Goal: Task Accomplishment & Management: Manage account settings

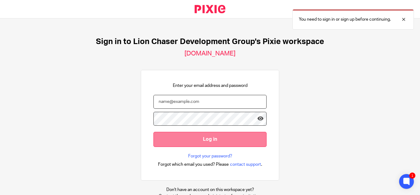
type input "[EMAIL_ADDRESS][DOMAIN_NAME]"
click at [203, 135] on input "Log in" at bounding box center [210, 139] width 113 height 15
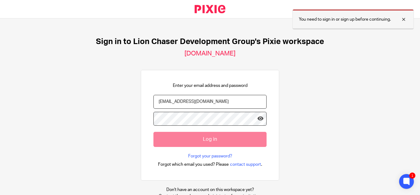
click at [405, 18] on div at bounding box center [399, 19] width 17 height 7
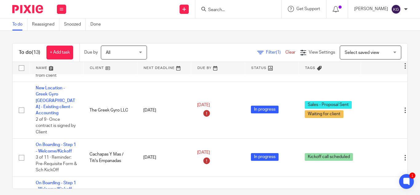
scroll to position [308, 0]
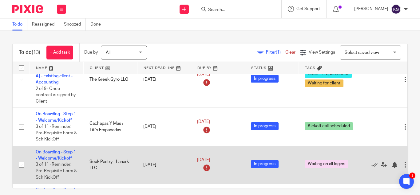
click at [64, 150] on link "On Boarding - Step 1 - Welcome/Kickoff" at bounding box center [56, 155] width 40 height 10
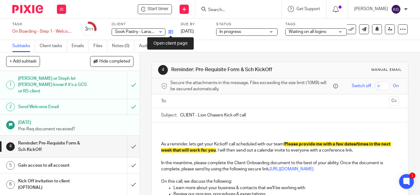
click at [171, 32] on icon at bounding box center [171, 32] width 5 height 5
click at [225, 6] on form at bounding box center [241, 9] width 66 height 8
click at [222, 11] on input "Search" at bounding box center [235, 10] width 55 height 6
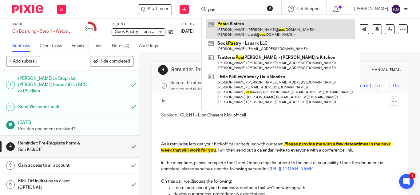
type input "pas"
click at [239, 26] on link at bounding box center [280, 28] width 149 height 19
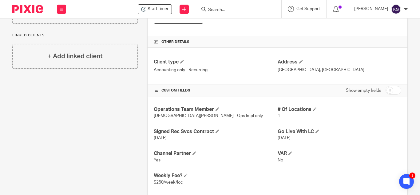
scroll to position [246, 0]
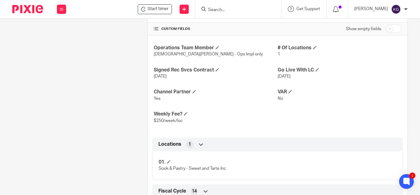
click at [236, 7] on form at bounding box center [241, 9] width 66 height 8
click at [233, 10] on input "Search" at bounding box center [235, 10] width 55 height 6
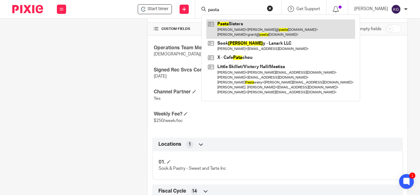
type input "pasta"
click at [230, 26] on link at bounding box center [280, 28] width 149 height 19
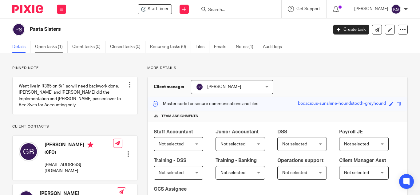
click at [47, 47] on link "Open tasks (1)" at bounding box center [51, 47] width 33 height 12
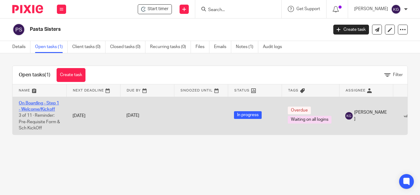
click at [39, 102] on link "On Boarding - Step 1 - Welcome/Kickoff" at bounding box center [39, 106] width 40 height 10
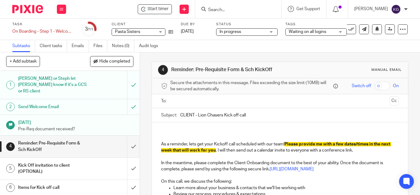
click at [340, 32] on div "Waiting on all logins" at bounding box center [316, 31] width 62 height 7
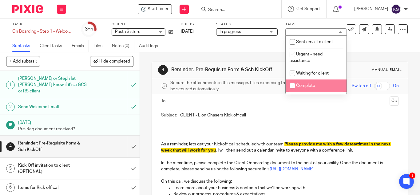
click at [291, 85] on input "checkbox" at bounding box center [293, 86] width 12 height 12
checkbox input "true"
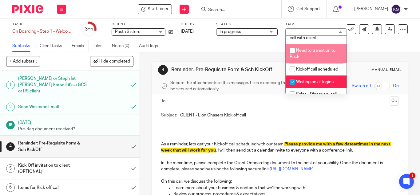
scroll to position [185, 0]
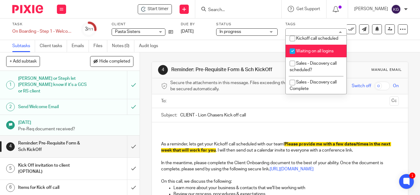
click at [291, 57] on input "checkbox" at bounding box center [293, 51] width 12 height 12
checkbox input "false"
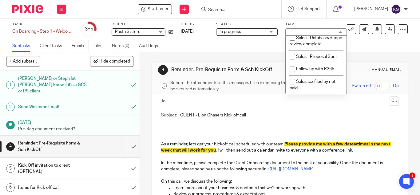
scroll to position [298, 0]
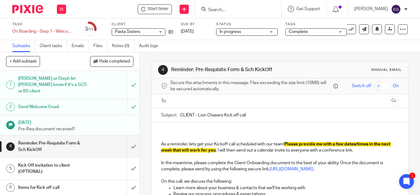
drag, startPoint x: 321, startPoint y: 131, endPoint x: 321, endPoint y: 114, distance: 17.5
click at [320, 130] on p at bounding box center [280, 131] width 238 height 6
click at [126, 140] on input "submit" at bounding box center [70, 146] width 140 height 22
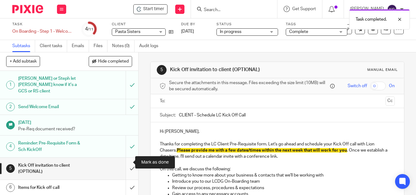
click at [126, 161] on input "submit" at bounding box center [69, 169] width 138 height 22
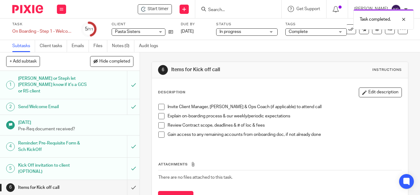
click at [158, 107] on span at bounding box center [161, 107] width 6 height 6
click at [158, 113] on span at bounding box center [161, 116] width 6 height 6
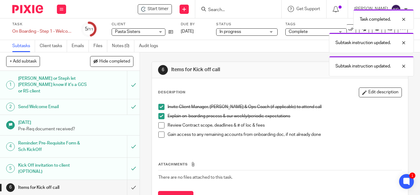
click at [158, 121] on li "Explain on-boarding process & our weekly/periodic expectations" at bounding box center [279, 117] width 243 height 9
click at [160, 124] on span at bounding box center [161, 125] width 6 height 6
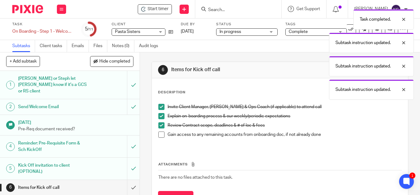
click at [158, 135] on span at bounding box center [161, 134] width 6 height 6
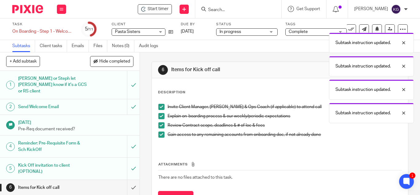
scroll to position [62, 0]
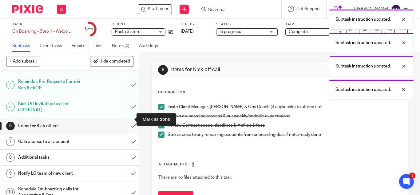
click at [123, 124] on input "submit" at bounding box center [70, 125] width 140 height 15
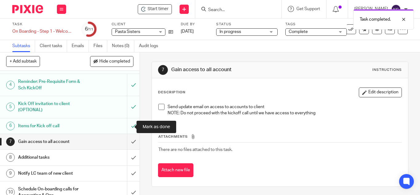
scroll to position [86, 0]
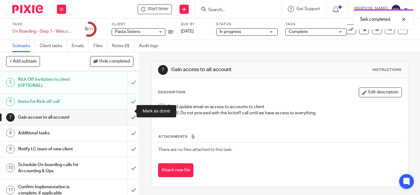
click at [128, 111] on input "submit" at bounding box center [70, 117] width 140 height 15
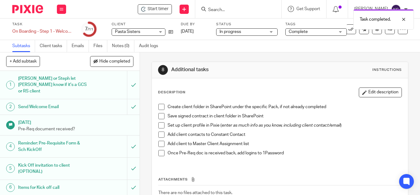
click at [158, 107] on span at bounding box center [161, 107] width 6 height 6
click at [160, 116] on span at bounding box center [161, 116] width 6 height 6
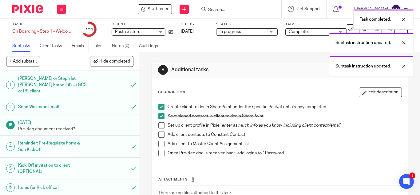
click at [158, 124] on span at bounding box center [161, 125] width 6 height 6
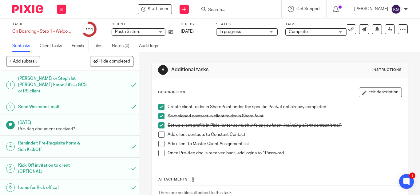
scroll to position [62, 0]
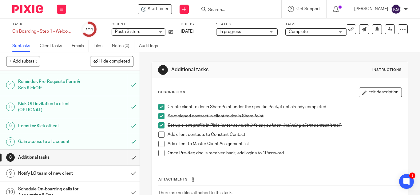
click at [159, 135] on span at bounding box center [161, 134] width 6 height 6
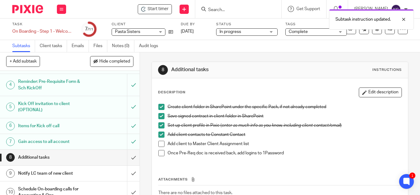
click at [160, 143] on span at bounding box center [161, 144] width 6 height 6
click at [159, 154] on span at bounding box center [161, 153] width 6 height 6
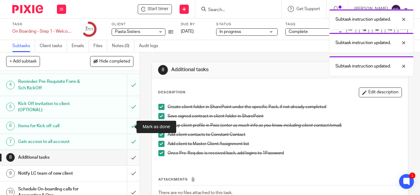
scroll to position [86, 0]
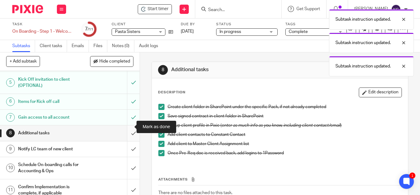
click at [129, 126] on input "submit" at bounding box center [70, 132] width 140 height 15
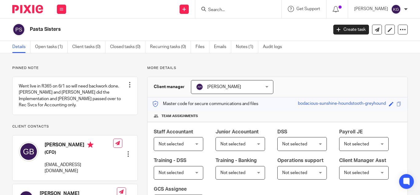
scroll to position [62, 0]
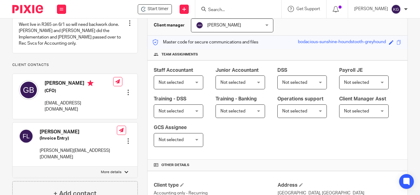
click at [128, 138] on div at bounding box center [128, 141] width 6 height 6
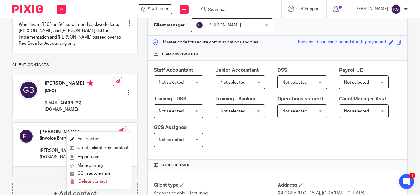
click at [89, 138] on link "Edit contact" at bounding box center [99, 138] width 59 height 9
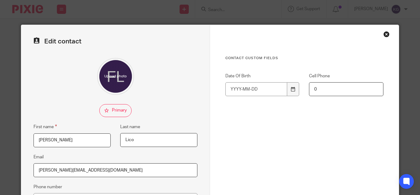
click at [61, 138] on input "[PERSON_NAME]" at bounding box center [72, 140] width 77 height 14
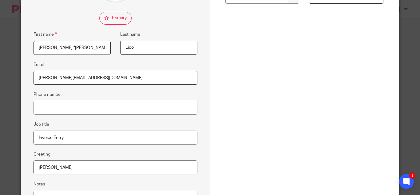
scroll to position [154, 0]
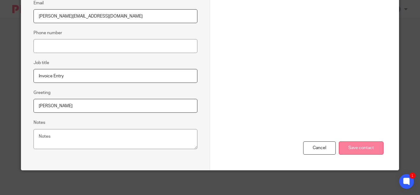
type input "[PERSON_NAME] "[PERSON_NAME]""
click at [354, 150] on input "Save contact" at bounding box center [361, 147] width 45 height 13
click at [357, 143] on input "Save contact" at bounding box center [361, 147] width 45 height 13
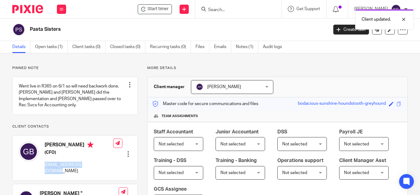
drag, startPoint x: 98, startPoint y: 164, endPoint x: 42, endPoint y: 162, distance: 56.0
click at [42, 162] on div "Grant Brooks (CFO) grant@pastasisters.com Edit contact Create client from conta…" at bounding box center [75, 157] width 125 height 45
copy p "grant@pastasisters.com"
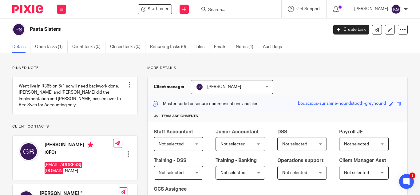
scroll to position [62, 0]
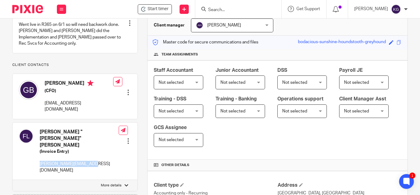
drag, startPoint x: 94, startPoint y: 147, endPoint x: 40, endPoint y: 144, distance: 54.6
click at [40, 144] on div "Francesca "Franci" Lico (Invoice Entry) franci@pastasisters.com Edit contact Cr…" at bounding box center [75, 150] width 125 height 57
copy p "franci@pastasisters.com"
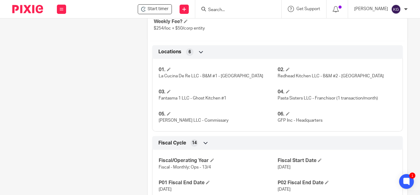
scroll to position [123, 0]
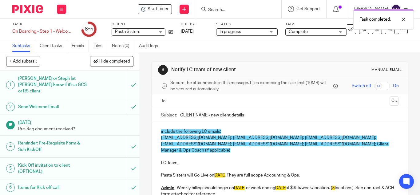
click at [216, 103] on input "text" at bounding box center [280, 101] width 214 height 7
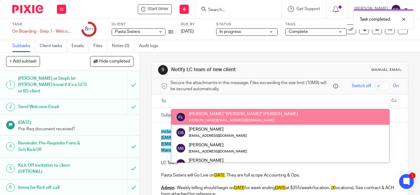
drag, startPoint x: 191, startPoint y: 104, endPoint x: 168, endPoint y: 108, distance: 23.3
click at [191, 104] on input "text" at bounding box center [280, 101] width 214 height 7
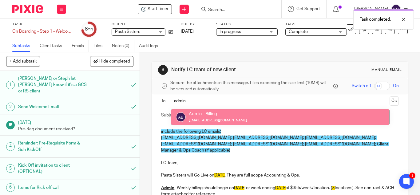
type input "admin"
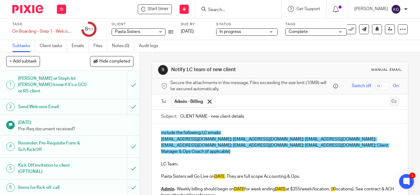
click at [390, 101] on button "Cc" at bounding box center [394, 101] width 9 height 9
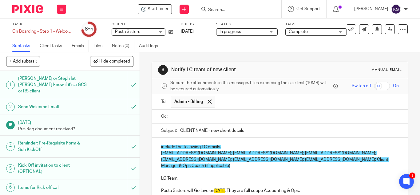
click at [194, 117] on input "text" at bounding box center [285, 116] width 224 height 7
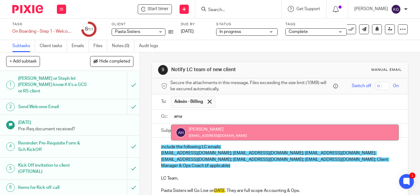
type input "ama"
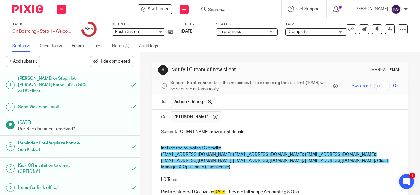
click at [224, 117] on input "text" at bounding box center [310, 117] width 172 height 12
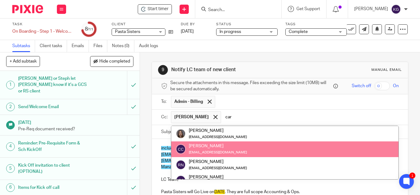
type input "car"
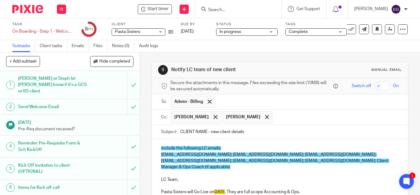
click at [276, 117] on input "text" at bounding box center [336, 117] width 121 height 12
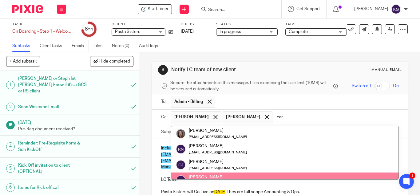
scroll to position [15, 0]
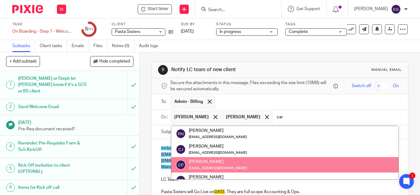
type input "car"
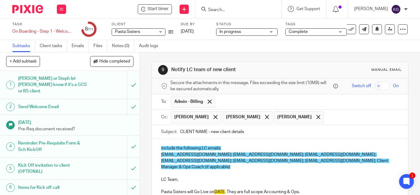
click at [327, 117] on input "text" at bounding box center [362, 117] width 70 height 12
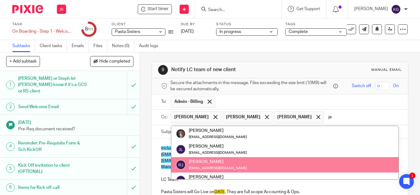
scroll to position [0, 0]
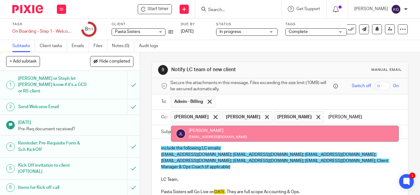
type input "jess"
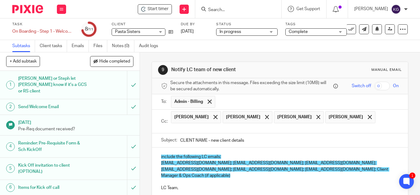
click at [322, 126] on input "text" at bounding box center [285, 128] width 224 height 7
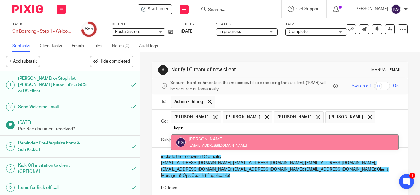
type input "kger"
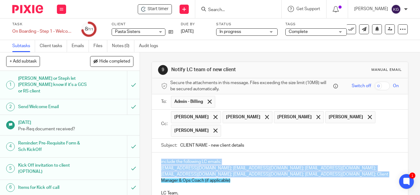
drag, startPoint x: 353, startPoint y: 174, endPoint x: 154, endPoint y: 160, distance: 199.2
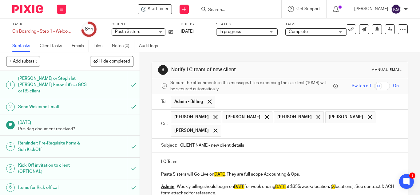
drag, startPoint x: 205, startPoint y: 144, endPoint x: 159, endPoint y: 138, distance: 45.9
click at [165, 141] on div "Subject: CLIENT NAME - new client details" at bounding box center [280, 145] width 238 height 14
type input "Pasta Sisters - new client details"
click at [226, 133] on input "text" at bounding box center [310, 131] width 172 height 12
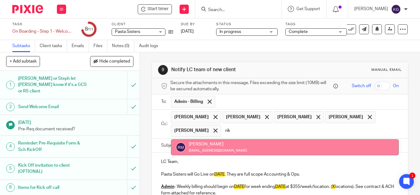
type input "rik"
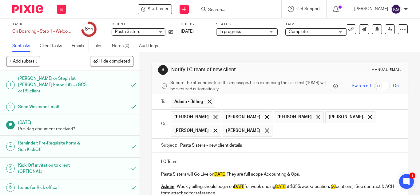
click at [276, 132] on input "text" at bounding box center [336, 131] width 121 height 12
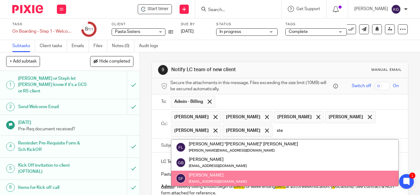
type input "ste"
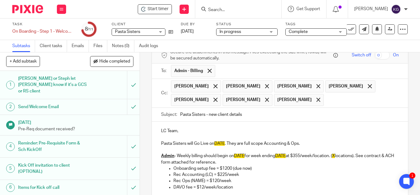
scroll to position [62, 0]
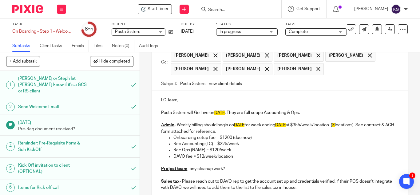
click at [225, 113] on p "Pasta Sisters will Go Live on DATE . They are full scope Accounting & Ops." at bounding box center [280, 113] width 238 height 6
drag, startPoint x: 348, startPoint y: 113, endPoint x: 289, endPoint y: 111, distance: 59.4
click at [289, 111] on p "Pasta Sisters will Go Live with Recurring Svcs on 10/1/25. They are full scope …" at bounding box center [280, 113] width 238 height 6
click at [248, 127] on p "Admin - Weekly billing should begin on DATE for week ending DATE at $355/week/l…" at bounding box center [280, 128] width 238 height 13
click at [289, 124] on p "Admin - Weekly billing should begin on 10/6 for week ending DATE at $355/week/l…" at bounding box center [280, 128] width 238 height 13
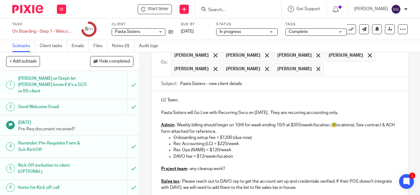
click at [330, 126] on p "Admin - Weekly billing should begin on 10/6 for week ending 10/5 at $355/week/l…" at bounding box center [280, 128] width 238 height 13
click at [301, 125] on p "Admin - Weekly billing should begin on 10/6 for week ending 10/5 at $355/week/l…" at bounding box center [280, 128] width 238 height 13
click at [337, 126] on p "Admin - Weekly billing should begin on 10/6 for week ending 10/5 at $254/week/l…" at bounding box center [280, 128] width 238 height 13
click at [356, 125] on p "Admin - Weekly billing should begin on 10/6 for week ending 10/5 at $254/week/l…" at bounding box center [280, 128] width 238 height 13
drag, startPoint x: 253, startPoint y: 138, endPoint x: 218, endPoint y: 138, distance: 34.8
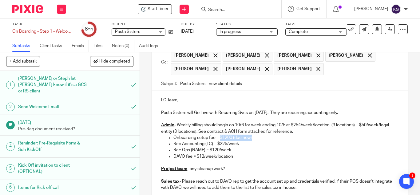
click at [218, 138] on p "Onboarding setup fee = $1200 (due now)" at bounding box center [287, 137] width 226 height 6
click at [225, 142] on p "Rec Accounting (LC) = $225/week" at bounding box center [287, 144] width 226 height 6
click at [247, 147] on p "Rec Ops (NAME) = $120/week" at bounding box center [287, 150] width 226 height 6
click at [247, 143] on p "Rec Accounting (LC) = $254/week" at bounding box center [287, 144] width 226 height 6
click at [203, 150] on p "Rec Ops (NAME) = $120/week" at bounding box center [287, 150] width 226 height 6
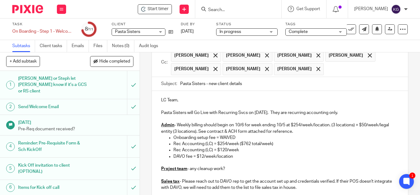
click at [210, 143] on p "Rec Accounting (LC) = $254/week ($762 total/week)" at bounding box center [287, 144] width 226 height 6
click at [211, 151] on p "Rec Accounting (LC) = $120/week" at bounding box center [287, 150] width 226 height 6
click at [253, 148] on p "Rec Accounting (LC) - Legal Entities= $120/week" at bounding box center [287, 150] width 226 height 6
click at [240, 150] on p "Rec Accounting (LC) - Legal Entities= $50/week" at bounding box center [287, 150] width 226 height 6
click at [300, 151] on p "Rec Accounting (LC) - Commissary, HQ & Franchisor = $50/week" at bounding box center [287, 150] width 226 height 6
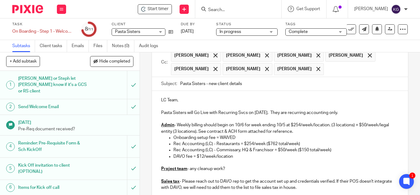
click at [213, 158] on p "DAVO fee = $12/week/location" at bounding box center [287, 156] width 226 height 6
click at [222, 159] on p at bounding box center [280, 162] width 238 height 6
click at [220, 155] on p "DAVO fee = $70/location" at bounding box center [287, 156] width 226 height 6
click at [319, 157] on p "DAVO fee = $70/location/month starting in October 2025 (4 locations =" at bounding box center [287, 156] width 226 height 6
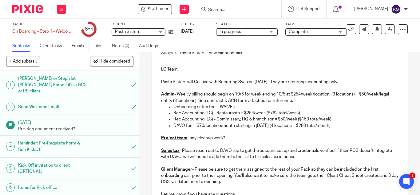
drag, startPoint x: 230, startPoint y: 138, endPoint x: 189, endPoint y: 141, distance: 41.0
click at [189, 141] on p "Project team - any cleanup work?" at bounding box center [280, 138] width 238 height 6
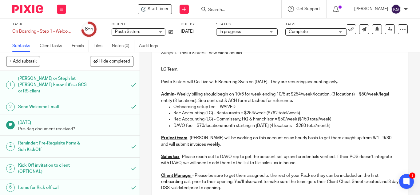
scroll to position [123, 0]
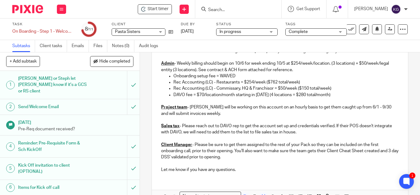
drag, startPoint x: 318, startPoint y: 133, endPoint x: 157, endPoint y: 126, distance: 161.3
click at [157, 126] on div "LC Team, Pasta Sisters will Go Live with Recurring Svcs on 10/1/25. They are re…" at bounding box center [280, 103] width 256 height 148
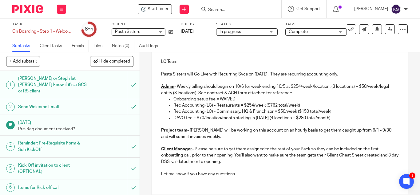
scroll to position [131, 0]
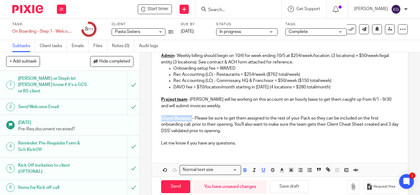
drag, startPoint x: 190, startPoint y: 118, endPoint x: 159, endPoint y: 117, distance: 30.5
click at [159, 118] on div "LC Team, Pasta Sisters will Go Live with Recurring Svcs on 10/1/25. They are re…" at bounding box center [280, 86] width 256 height 129
click at [285, 119] on p "Amanda - Please be sure to get them assigned to the rest of your Pack so they c…" at bounding box center [280, 124] width 238 height 19
click at [176, 118] on p "Amanda - Please be sure to get them assigned to a Pack so they can be included …" at bounding box center [280, 124] width 238 height 19
click at [200, 124] on p "Caroline/Amanda - Please be sure to get them assigned to a Pack so they can be …" at bounding box center [280, 124] width 238 height 19
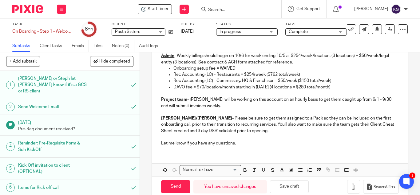
click at [355, 118] on p "Caroline/Amanda - Please be sure to get them assigned to a Pack so they can be …" at bounding box center [280, 124] width 238 height 19
click at [230, 132] on p "Caroline/Amanda - Please be sure to get them assigned to a Pack so they can be …" at bounding box center [280, 124] width 238 height 19
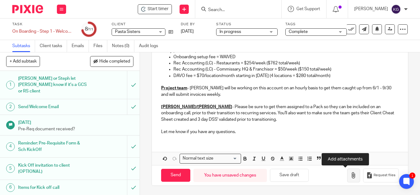
click at [347, 174] on button "button" at bounding box center [353, 175] width 13 height 14
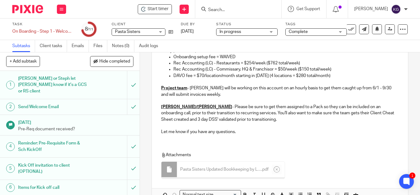
scroll to position [173, 0]
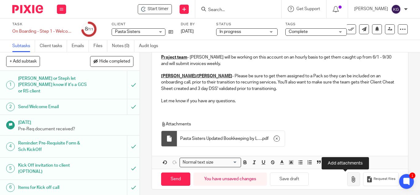
click at [351, 182] on icon "button" at bounding box center [354, 179] width 6 height 6
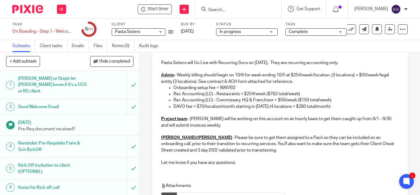
scroll to position [81, 0]
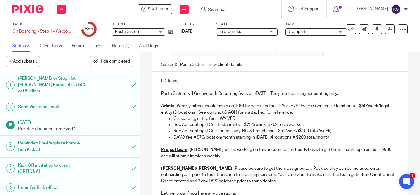
click at [268, 94] on p "Pasta Sisters will Go Live with Recurring Svcs on 10/1/25. They are recurring a…" at bounding box center [280, 93] width 238 height 6
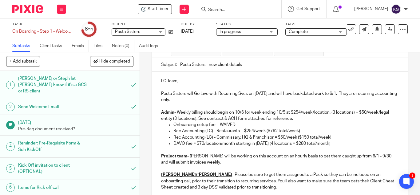
scroll to position [111, 0]
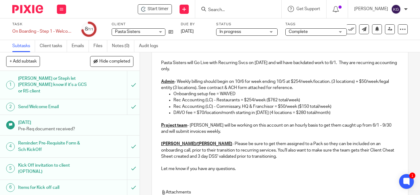
click at [293, 126] on p "Project team - Rikki will be working on this account on an hourly basis to get …" at bounding box center [280, 128] width 238 height 13
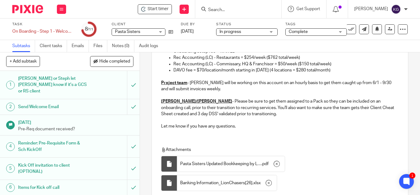
scroll to position [202, 0]
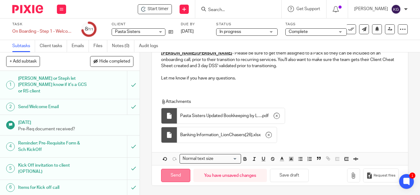
click at [174, 174] on input "Send" at bounding box center [175, 175] width 29 height 13
type input "Sent"
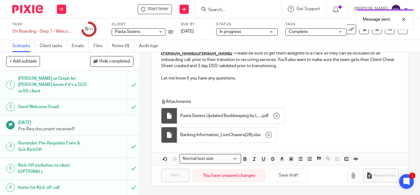
scroll to position [86, 0]
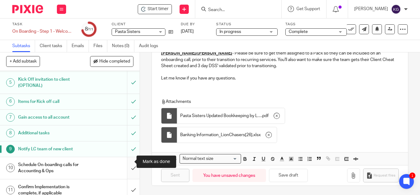
click at [128, 162] on input "submit" at bounding box center [70, 168] width 140 height 22
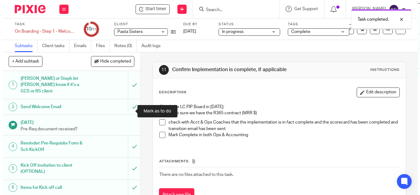
scroll to position [86, 0]
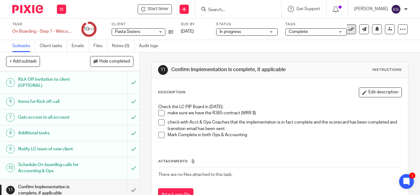
click at [349, 30] on icon at bounding box center [351, 29] width 6 height 6
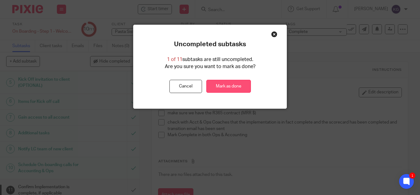
click at [242, 86] on link "Mark as done" at bounding box center [228, 86] width 45 height 13
click at [227, 86] on link "Mark as done" at bounding box center [228, 86] width 45 height 13
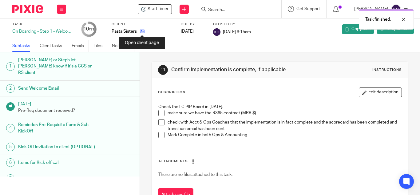
click at [144, 31] on icon at bounding box center [142, 31] width 5 height 5
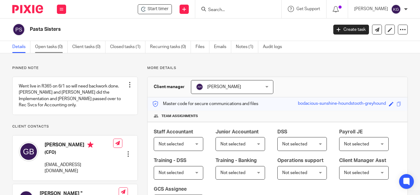
click at [48, 41] on link "Open tasks (0)" at bounding box center [51, 47] width 33 height 12
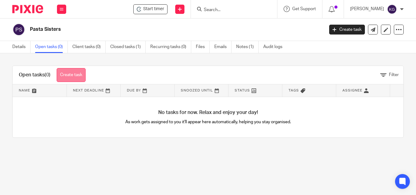
click at [75, 78] on link "Create task" at bounding box center [71, 75] width 29 height 14
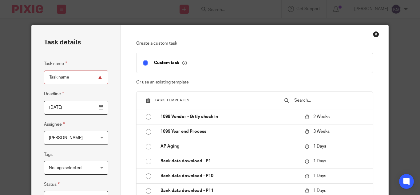
click at [317, 101] on input "text" at bounding box center [330, 100] width 73 height 7
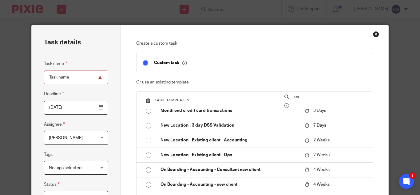
scroll to position [554, 0]
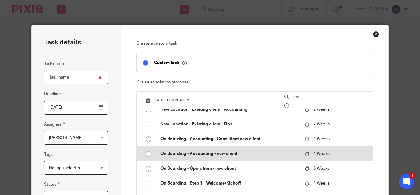
type input "on"
click at [146, 153] on input "radio" at bounding box center [149, 154] width 12 height 12
type input "2025-09-24"
type input "On Boarding - Accounting - new client"
checkbox input "false"
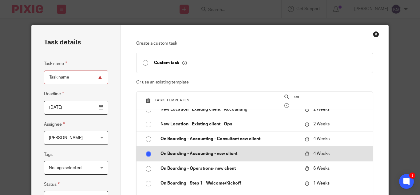
radio input "false"
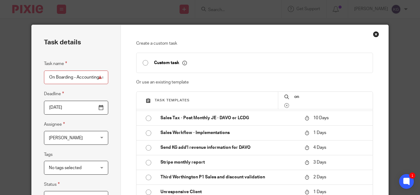
scroll to position [92, 0]
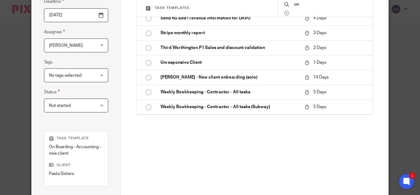
click at [85, 46] on span "[PERSON_NAME]" at bounding box center [72, 45] width 47 height 13
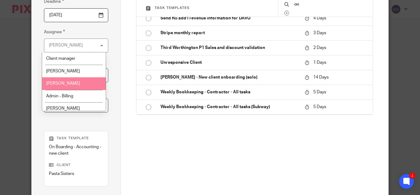
scroll to position [31, 0]
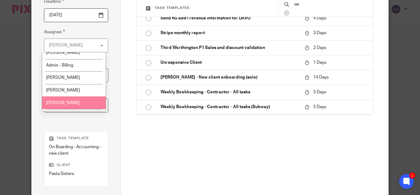
click at [75, 102] on span "[PERSON_NAME]" at bounding box center [63, 103] width 34 height 4
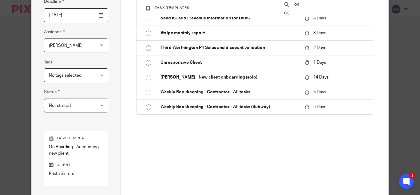
click at [74, 102] on span "Not started" at bounding box center [72, 105] width 47 height 13
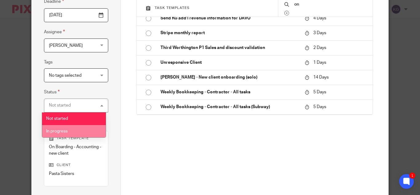
click at [70, 133] on li "In progress" at bounding box center [74, 131] width 64 height 13
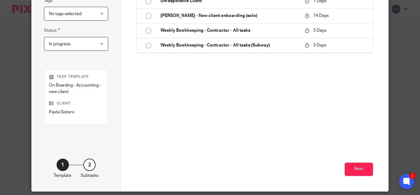
scroll to position [175, 0]
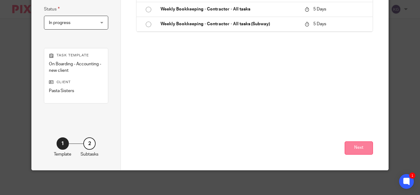
click at [365, 149] on button "Next" at bounding box center [359, 147] width 28 height 13
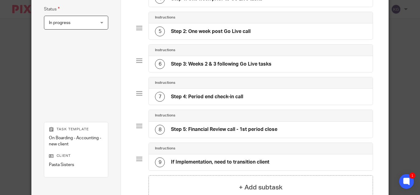
scroll to position [249, 0]
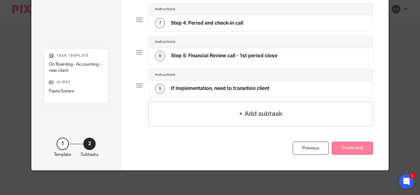
click at [345, 148] on button "Create task" at bounding box center [352, 148] width 41 height 13
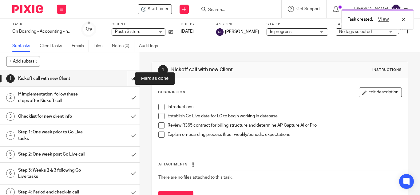
click at [125, 79] on input "submit" at bounding box center [70, 78] width 140 height 15
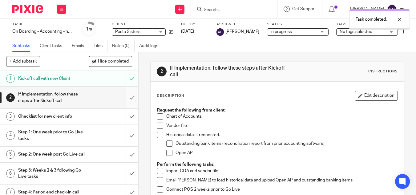
drag, startPoint x: 0, startPoint y: 0, endPoint x: 128, endPoint y: 99, distance: 161.8
click at [128, 99] on input "submit" at bounding box center [69, 97] width 138 height 22
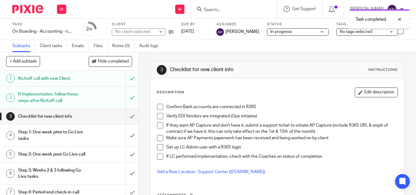
click at [126, 118] on input "submit" at bounding box center [69, 116] width 138 height 15
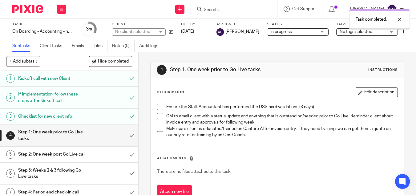
click at [126, 134] on input "submit" at bounding box center [69, 135] width 138 height 22
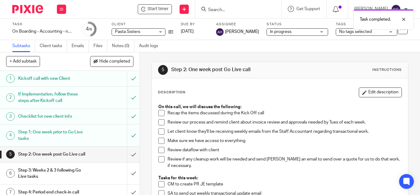
scroll to position [31, 0]
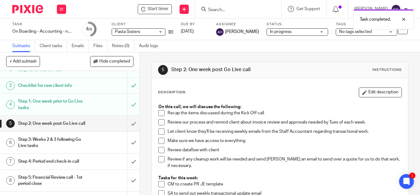
click at [352, 33] on span "No tags selected" at bounding box center [355, 32] width 33 height 4
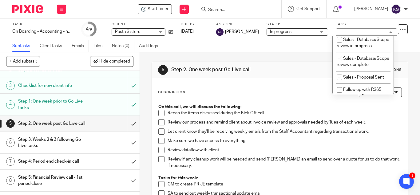
scroll to position [298, 0]
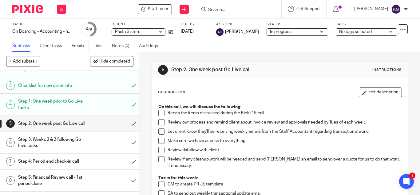
click at [298, 102] on div "On this call, we will discuss the following: Recap the items discussed during t…" at bounding box center [280, 152] width 250 height 103
click at [170, 32] on icon at bounding box center [171, 32] width 5 height 5
click at [236, 10] on input "Search" at bounding box center [235, 10] width 55 height 6
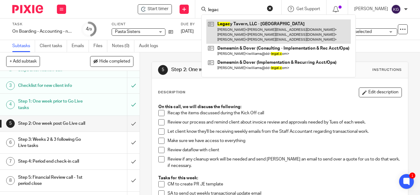
type input "legac"
click at [236, 24] on link at bounding box center [278, 31] width 145 height 24
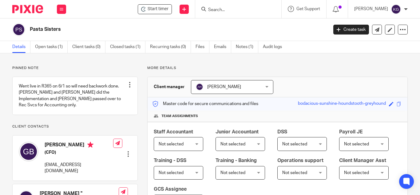
click at [246, 8] on input "Search" at bounding box center [235, 10] width 55 height 6
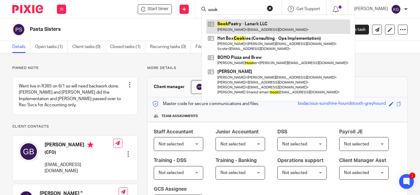
type input "sook"
click at [236, 28] on link at bounding box center [278, 26] width 144 height 14
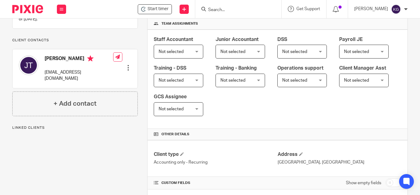
scroll to position [185, 0]
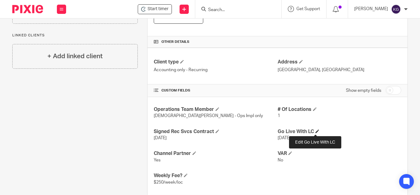
click at [316, 129] on span at bounding box center [318, 131] width 4 height 4
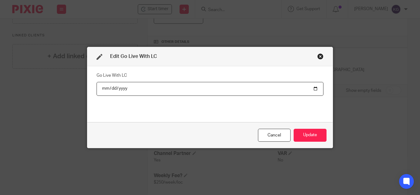
click at [313, 86] on input "2025-09-08" at bounding box center [210, 89] width 227 height 14
type input "2025-09-15"
click at [317, 138] on button "Update" at bounding box center [310, 135] width 33 height 13
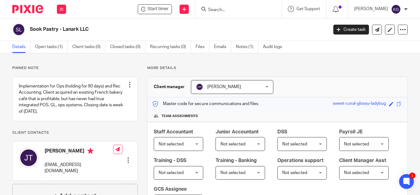
scroll to position [31, 0]
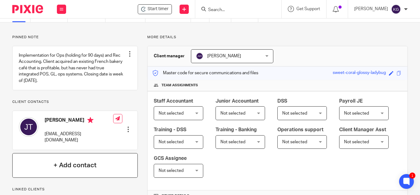
click at [74, 169] on h4 "+ Add contact" at bounding box center [75, 165] width 43 height 10
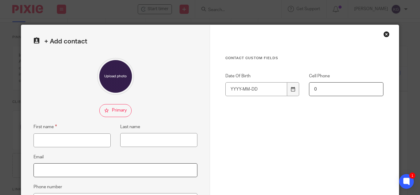
click at [50, 175] on input "Email" at bounding box center [116, 170] width 164 height 14
paste input "Rumbidzai M <rumbidzai.mufuka@gmail.com>"
click at [65, 169] on input "Rumbidzai M <rumbidzai.mufuka@gmail.com>" at bounding box center [116, 170] width 164 height 14
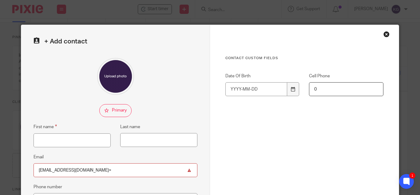
click at [112, 169] on input "rumbidzai.mufuka@gmail.com>" at bounding box center [116, 170] width 164 height 14
type input "[EMAIL_ADDRESS][DOMAIN_NAME]"
click at [55, 141] on input "First name" at bounding box center [72, 140] width 77 height 14
type input "Rumbi"
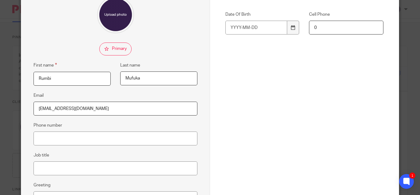
scroll to position [123, 0]
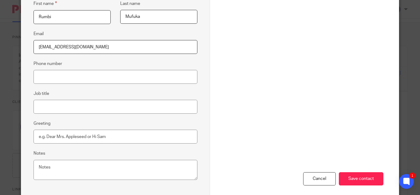
type input "Mufuka"
click at [79, 104] on input "Job title" at bounding box center [116, 107] width 164 height 14
type input "HR/People Consultant"
click at [365, 180] on input "Save contact" at bounding box center [361, 178] width 45 height 13
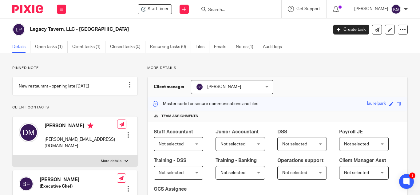
click at [234, 9] on input "Search" at bounding box center [235, 10] width 55 height 6
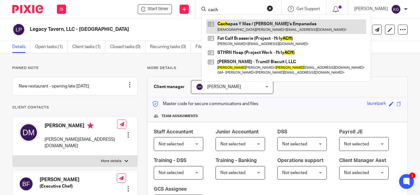
type input "cach"
click at [285, 28] on link at bounding box center [286, 26] width 160 height 14
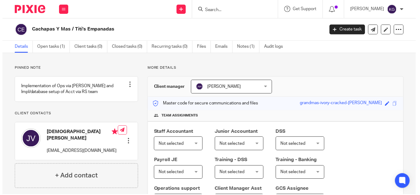
scroll to position [154, 0]
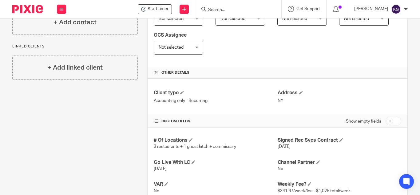
click at [387, 123] on input "checkbox" at bounding box center [394, 121] width 16 height 9
checkbox input "true"
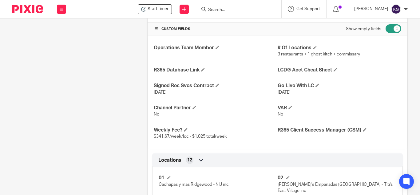
scroll to position [277, 0]
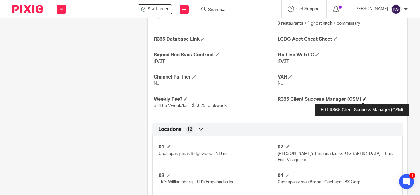
click at [365, 99] on span at bounding box center [365, 99] width 4 height 4
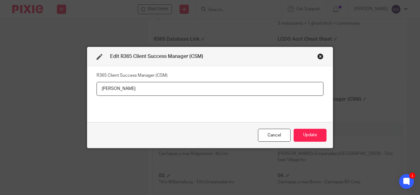
paste input "smarnell@restaurant365.com"
click at [126, 88] on input "Sarah Marnell smarnell@restaurant365.com" at bounding box center [210, 89] width 227 height 14
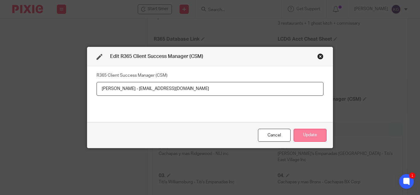
type input "Sarah Marnell - smarnell@restaurant365.com"
click at [318, 134] on button "Update" at bounding box center [310, 135] width 33 height 13
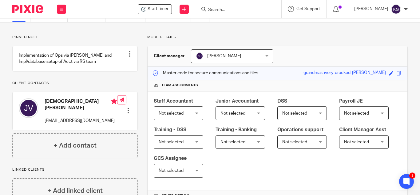
scroll to position [0, 0]
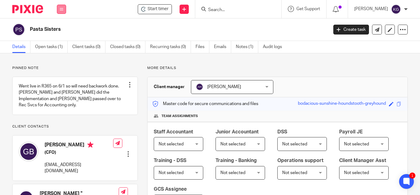
click at [62, 10] on icon at bounding box center [62, 9] width 4 height 4
click at [58, 29] on link "Work" at bounding box center [58, 28] width 10 height 4
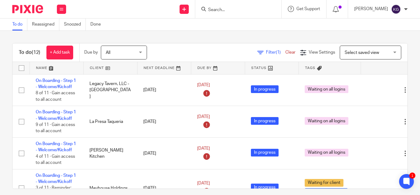
click at [331, 70] on th "Tags" at bounding box center [330, 68] width 62 height 12
click at [319, 67] on icon at bounding box center [319, 68] width 5 height 5
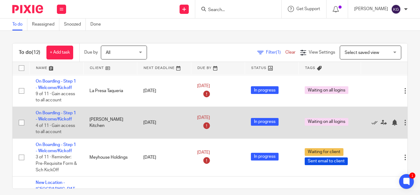
scroll to position [62, 0]
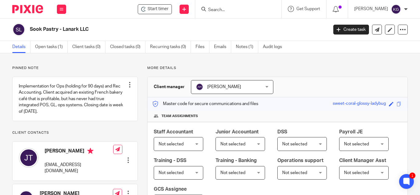
click at [203, 66] on p "More details" at bounding box center [277, 68] width 261 height 5
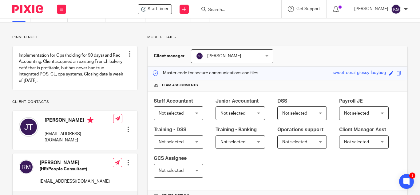
click at [98, 181] on div "Rumbi Mufuka (HR/People Consultant) rumbidzai.mufuka@gmail.com Edit contact Cre…" at bounding box center [75, 172] width 125 height 38
drag, startPoint x: 98, startPoint y: 182, endPoint x: 40, endPoint y: 182, distance: 58.8
click at [39, 182] on div "Rumbi Mufuka (HR/People Consultant) rumbidzai.mufuka@gmail.com Edit contact Cre…" at bounding box center [75, 172] width 125 height 38
copy p "rumbidzai.mufuka@gmail.com"
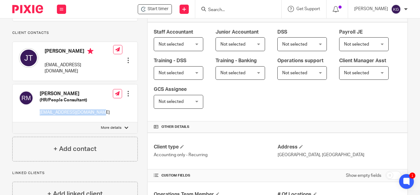
scroll to position [0, 0]
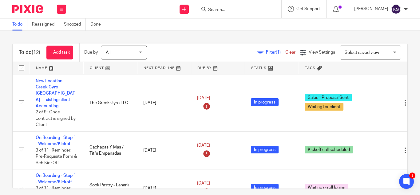
scroll to position [277, 0]
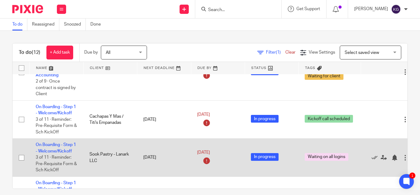
click at [53, 138] on td "On Boarding - Step 1 - Welcome/Kickoff 3 of 11 · Reminder: Pre-Requisite Form &…" at bounding box center [57, 157] width 54 height 38
click at [53, 142] on link "On Boarding - Step 1 - Welcome/Kickoff" at bounding box center [56, 147] width 40 height 10
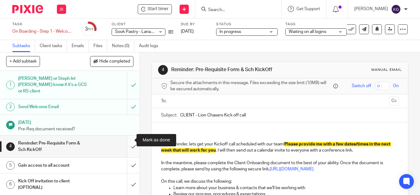
click at [126, 141] on input "submit" at bounding box center [70, 146] width 140 height 22
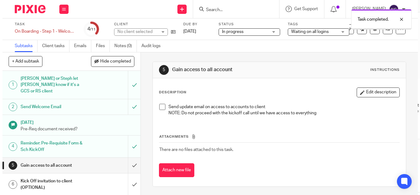
scroll to position [62, 0]
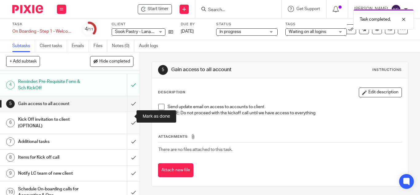
click at [124, 117] on input "submit" at bounding box center [70, 123] width 140 height 22
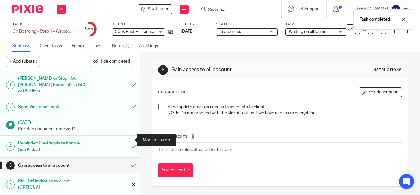
scroll to position [31, 0]
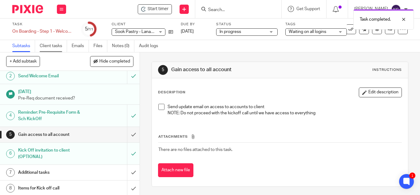
click at [55, 42] on link "Client tasks" at bounding box center [53, 46] width 27 height 12
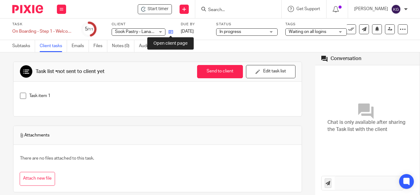
click at [171, 31] on icon at bounding box center [171, 32] width 5 height 5
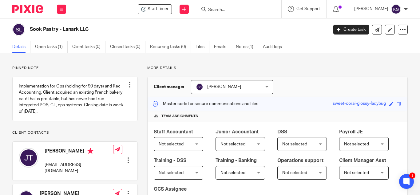
click at [253, 10] on input "Search" at bounding box center [235, 10] width 55 height 6
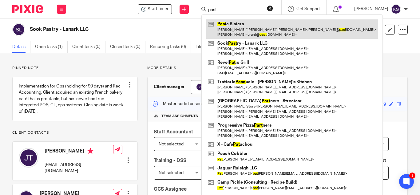
type input "past"
click at [232, 32] on link at bounding box center [292, 28] width 172 height 19
